Goal: Information Seeking & Learning: Learn about a topic

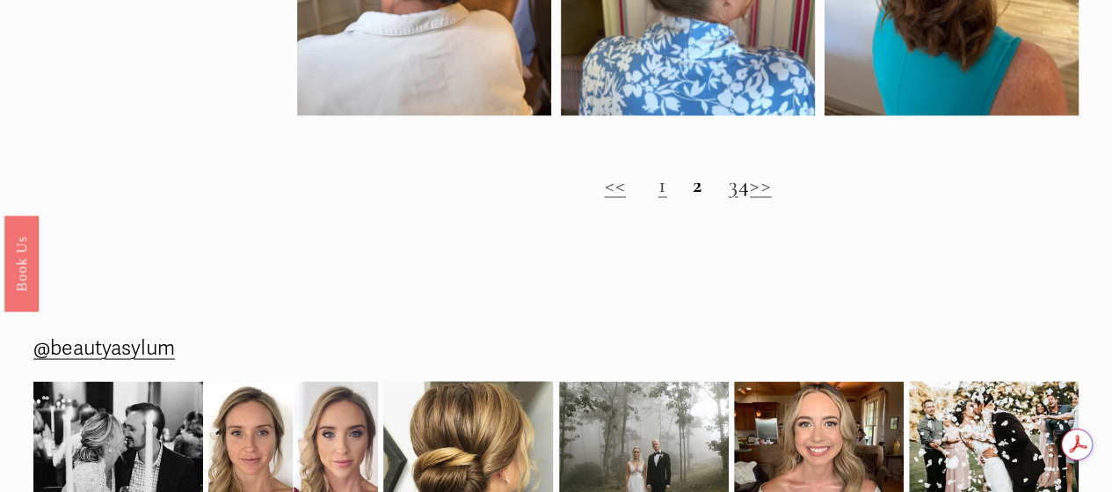
click at [693, 196] on strong "2" at bounding box center [698, 184] width 10 height 27
click at [658, 198] on link "1" at bounding box center [662, 184] width 9 height 27
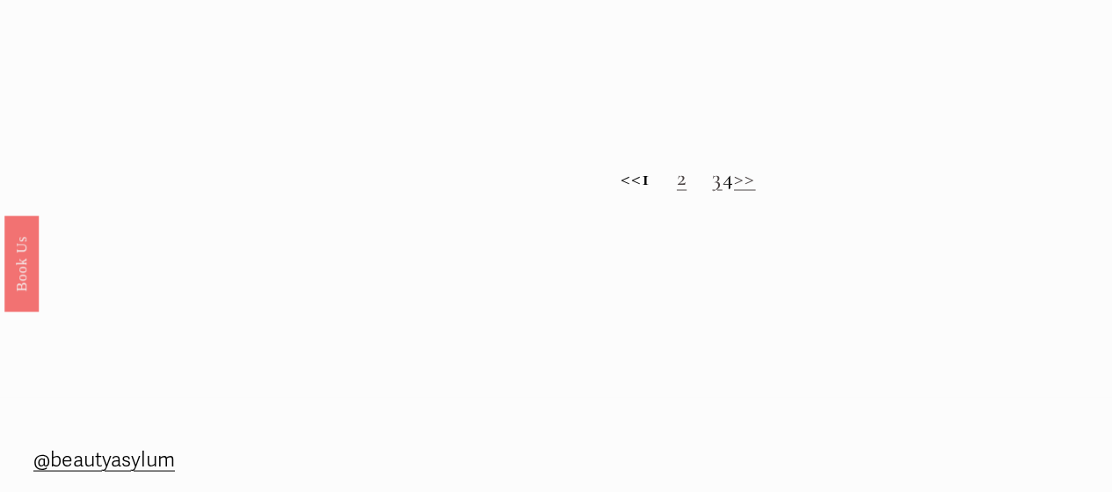
scroll to position [1459, 0]
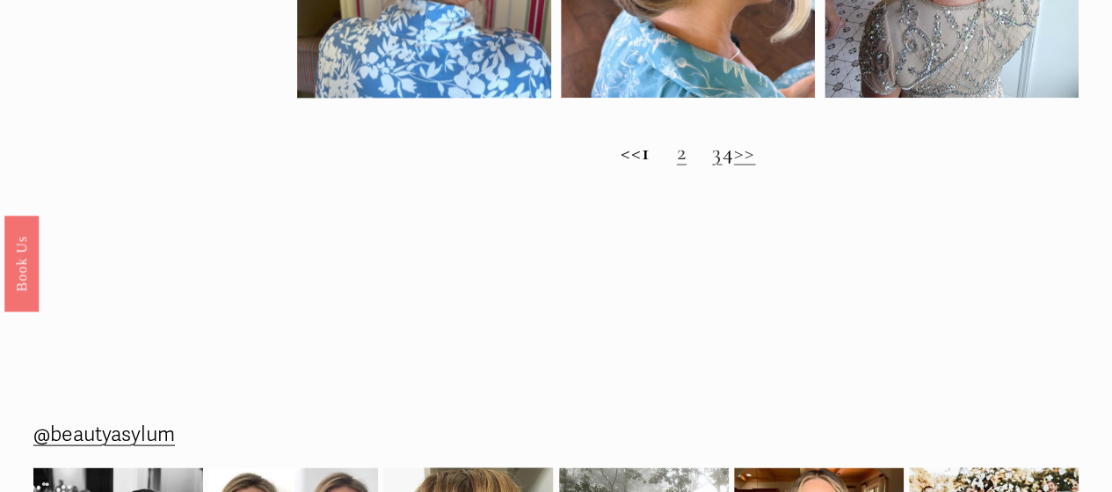
click at [712, 165] on link "3" at bounding box center [717, 151] width 10 height 27
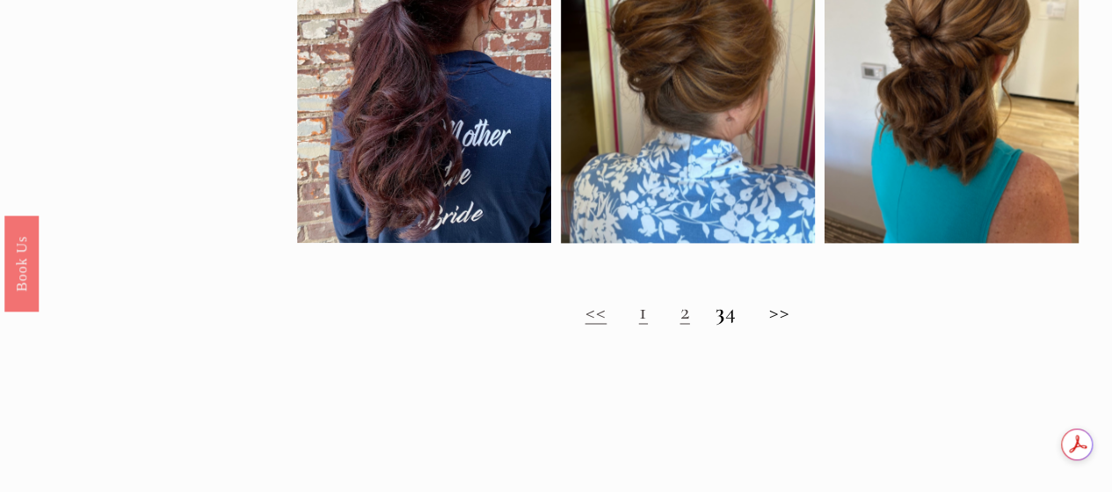
click at [716, 324] on strong "3" at bounding box center [721, 310] width 10 height 27
click at [742, 324] on h2 "<< 1 2 3 4 >>" at bounding box center [688, 311] width 782 height 26
click at [798, 324] on h2 "<< 1 2 3 4 >>" at bounding box center [688, 311] width 782 height 26
